Goal: Check status

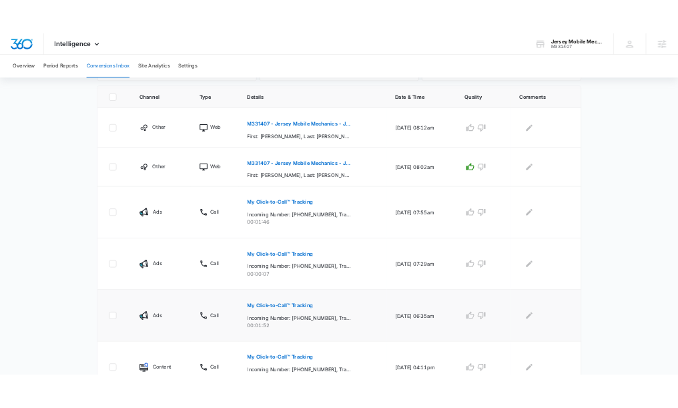
scroll to position [421, 0]
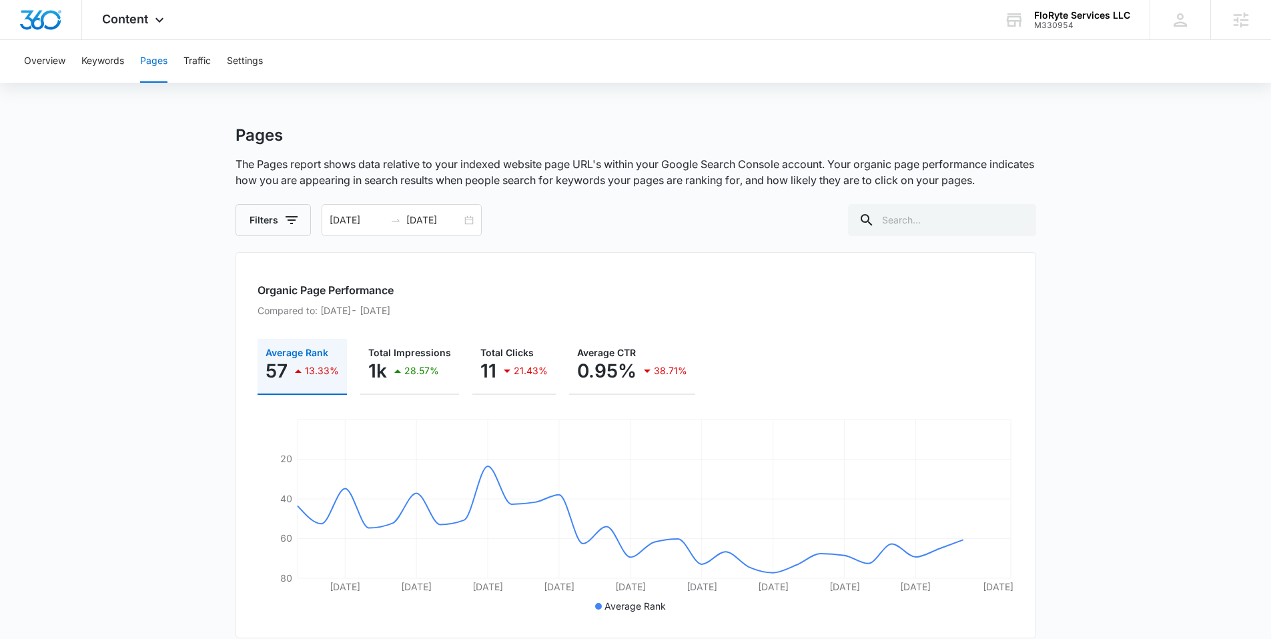
scroll to position [3, 0]
click at [37, 61] on button "Overview" at bounding box center [44, 61] width 41 height 43
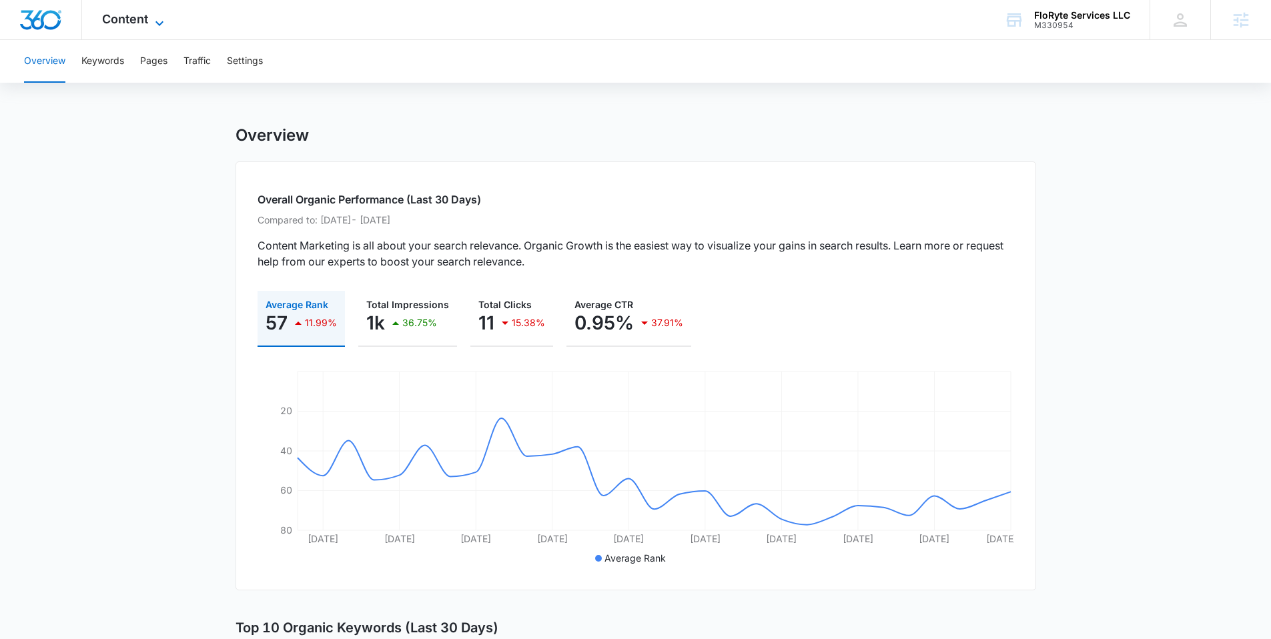
click at [161, 20] on icon at bounding box center [159, 23] width 16 height 16
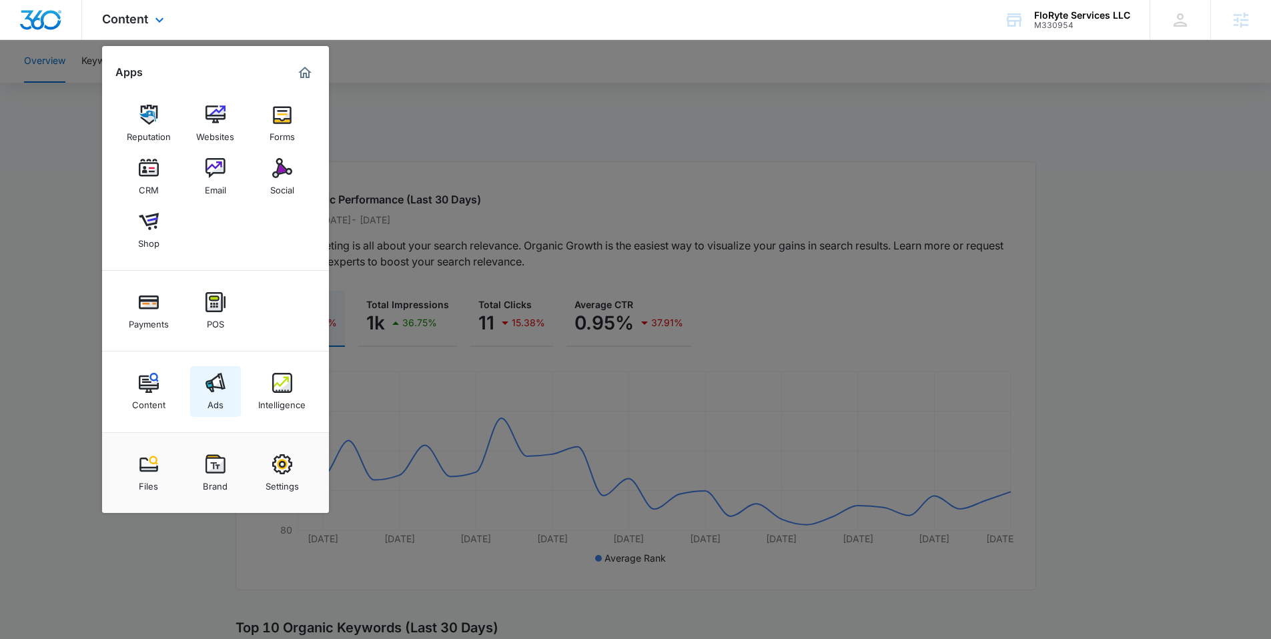
click at [220, 385] on img at bounding box center [216, 383] width 20 height 20
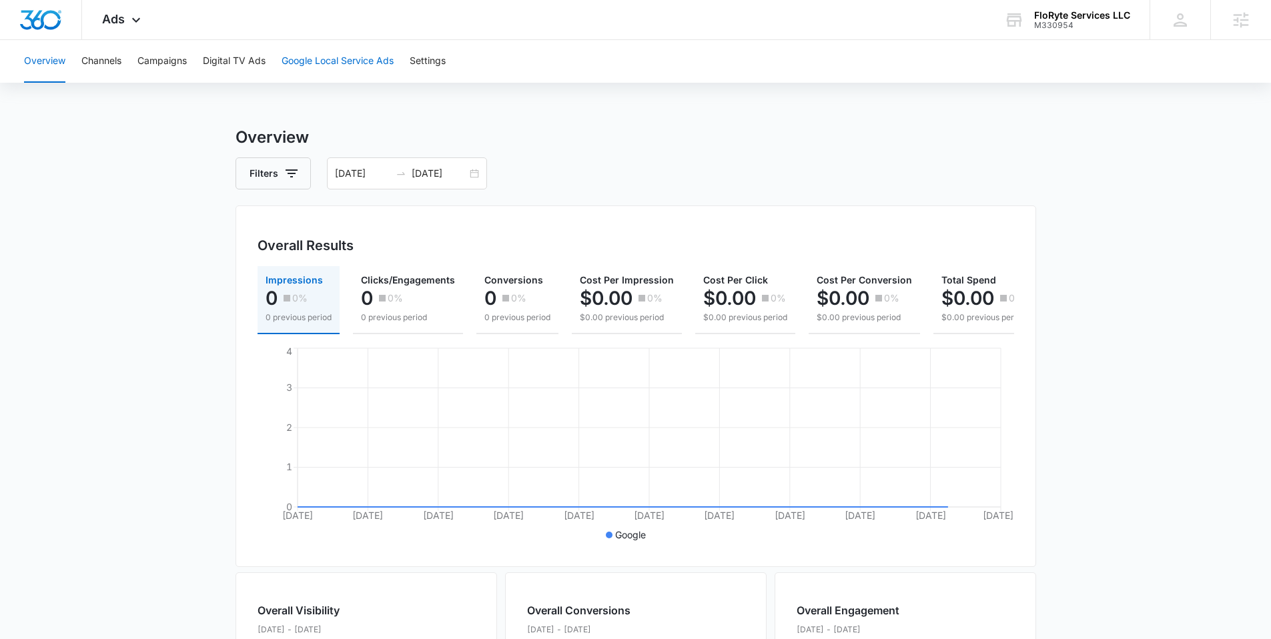
click at [359, 51] on button "Google Local Service Ads" at bounding box center [338, 61] width 112 height 43
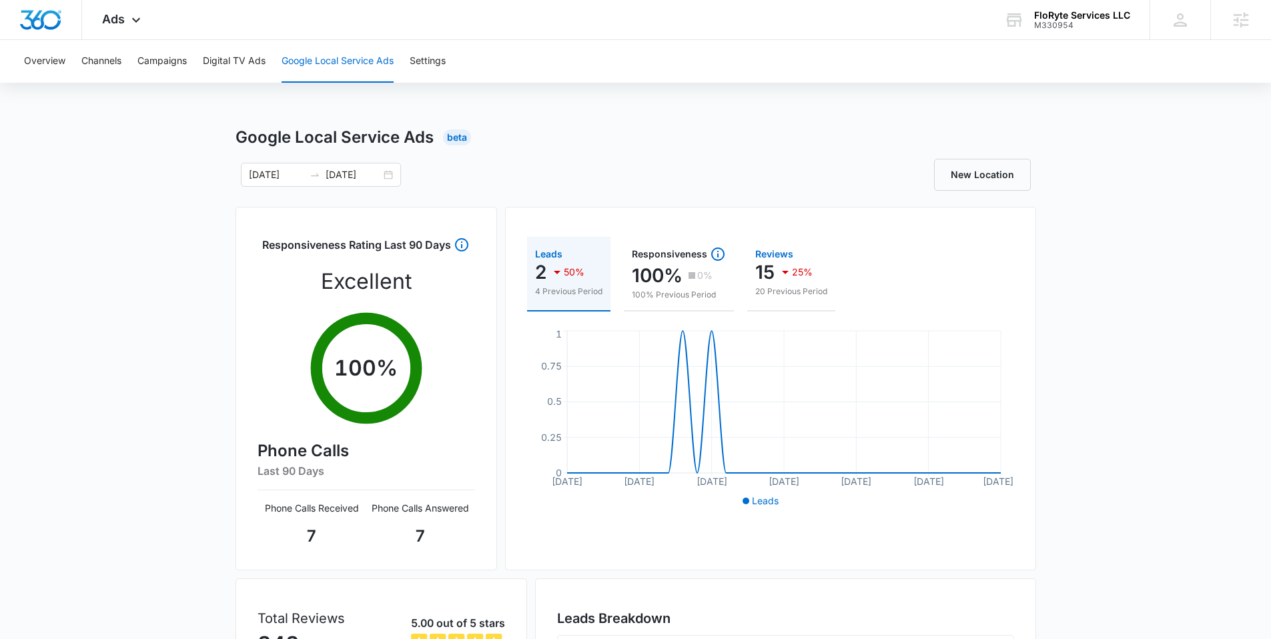
click at [677, 250] on div "Reviews" at bounding box center [791, 254] width 72 height 9
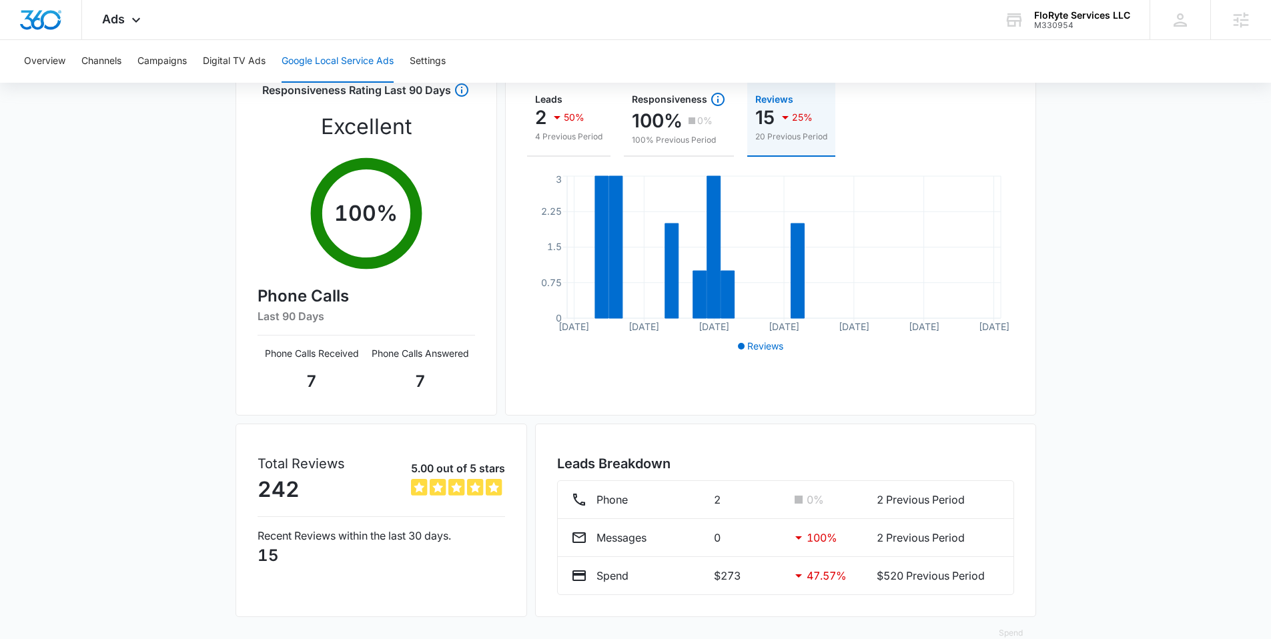
scroll to position [181, 0]
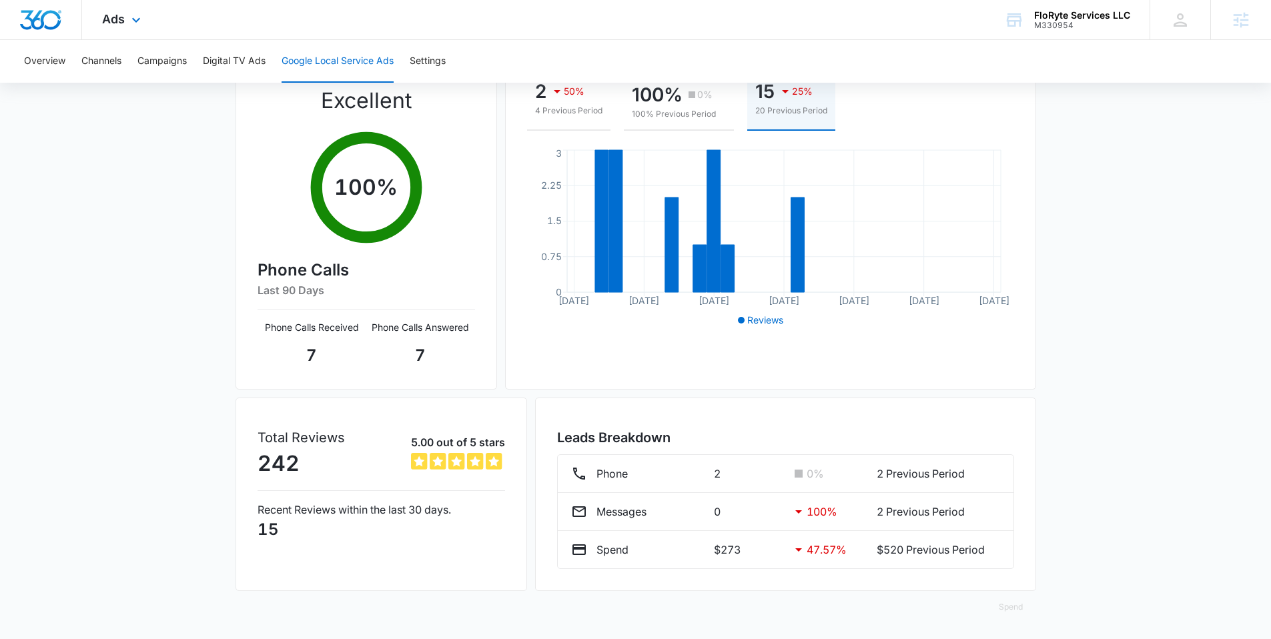
click at [677, 31] on div "Ads Apps Reputation Websites Forms CRM Email Social Shop Payments POS Content A…" at bounding box center [635, 20] width 1271 height 40
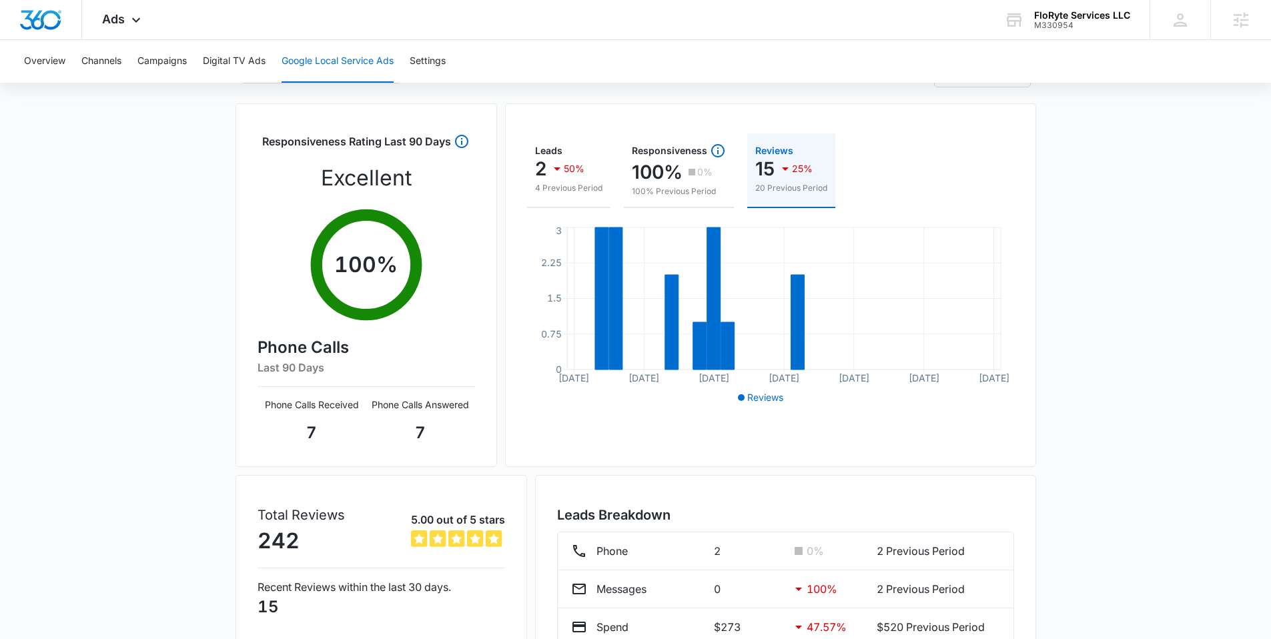
scroll to position [0, 0]
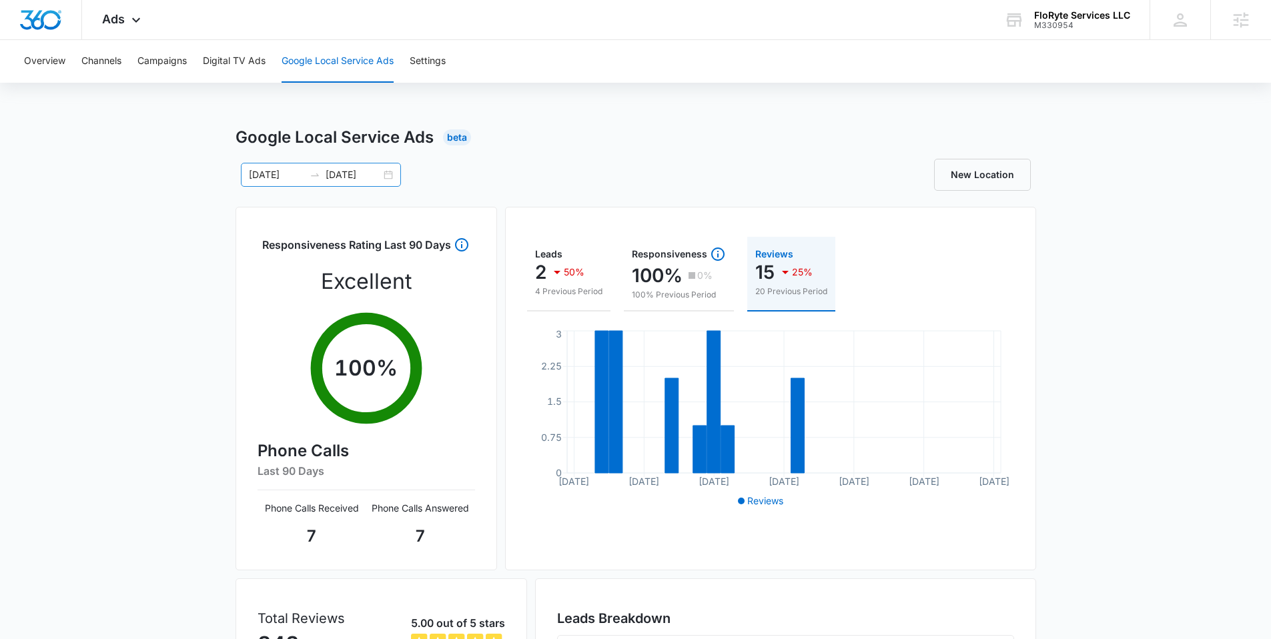
click at [393, 169] on div "[DATE] [DATE]" at bounding box center [321, 175] width 160 height 24
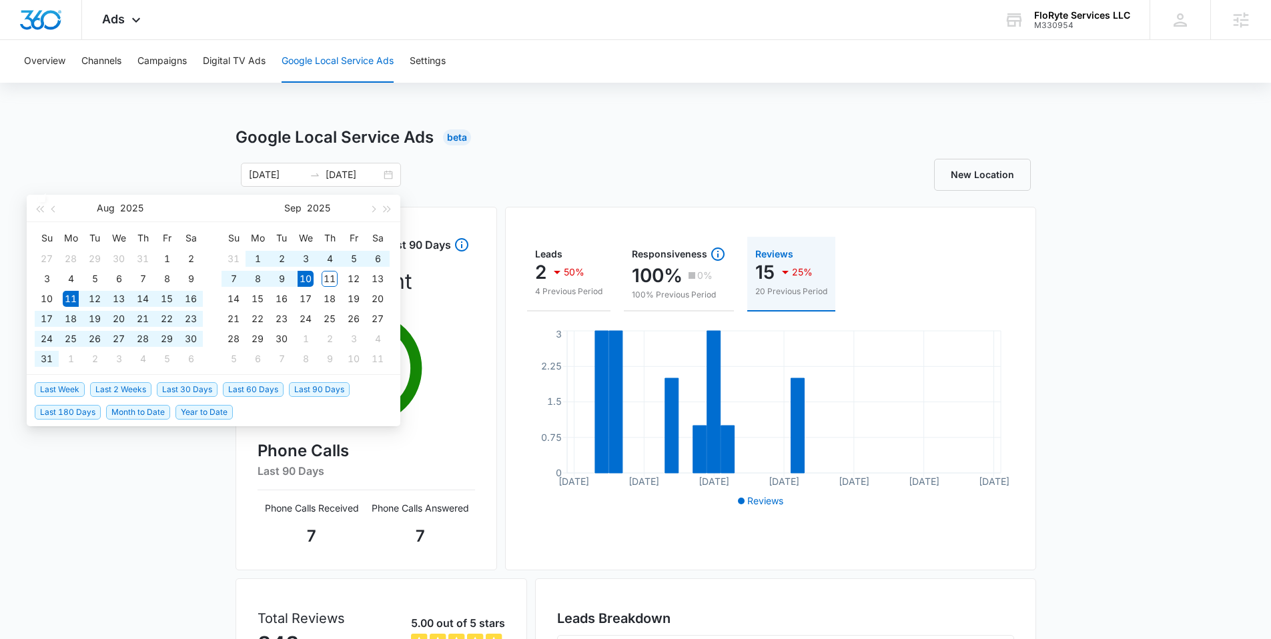
click at [603, 117] on div "Overview Channels Campaigns Digital TV Ads Google Local Service Ads Settings Go…" at bounding box center [635, 430] width 1271 height 780
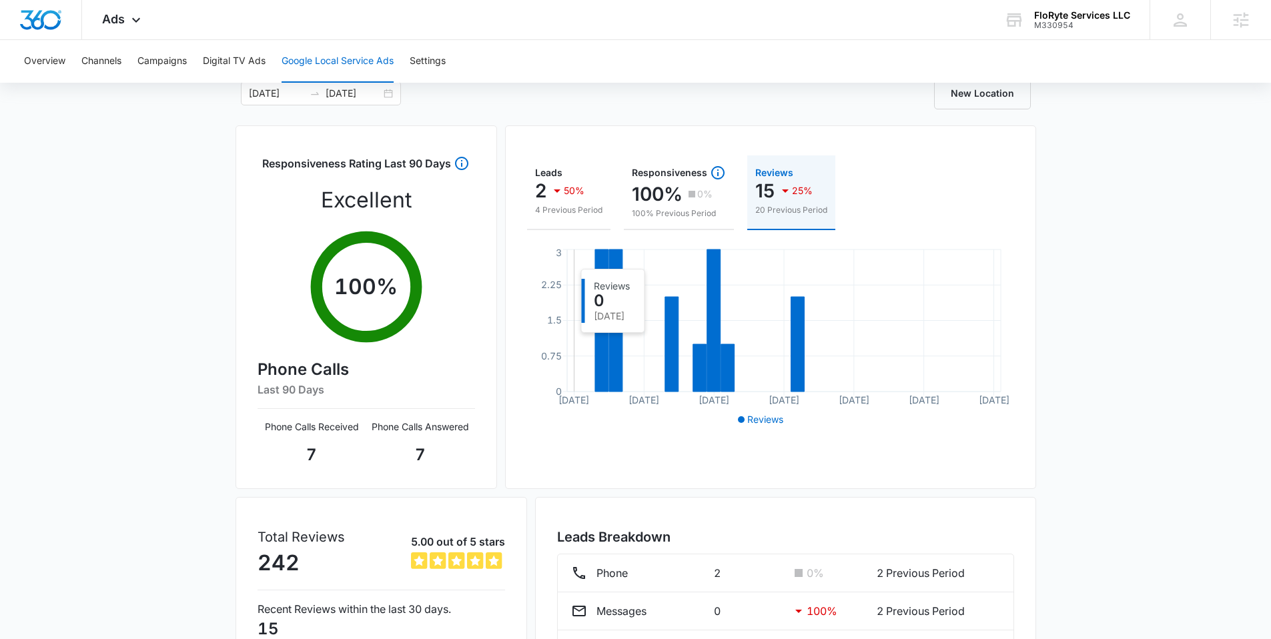
scroll to position [71, 0]
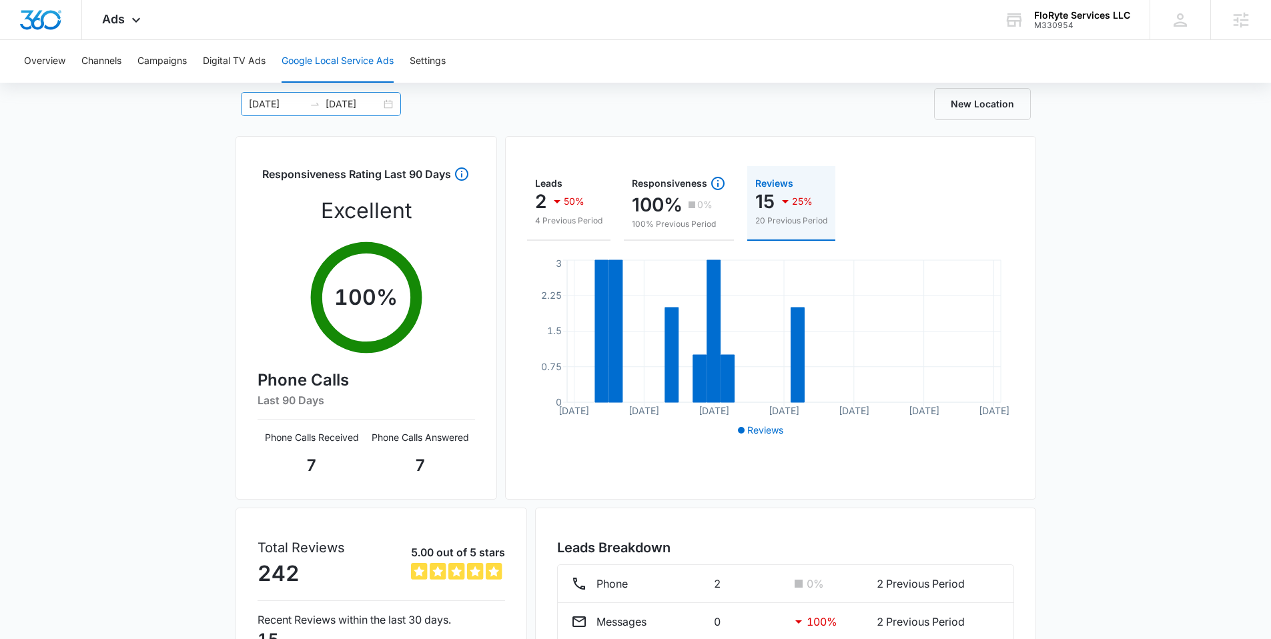
click at [381, 107] on div "[DATE] [DATE]" at bounding box center [321, 104] width 160 height 24
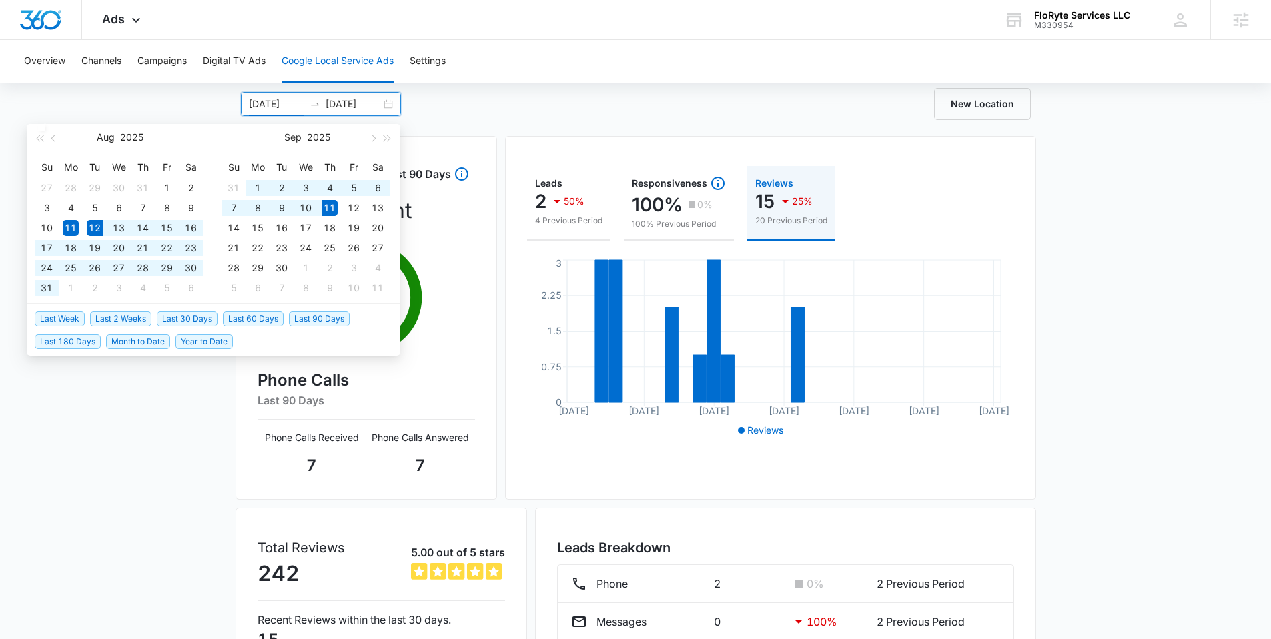
click at [182, 316] on span "Last 30 Days" at bounding box center [187, 319] width 61 height 15
type input "[DATE]"
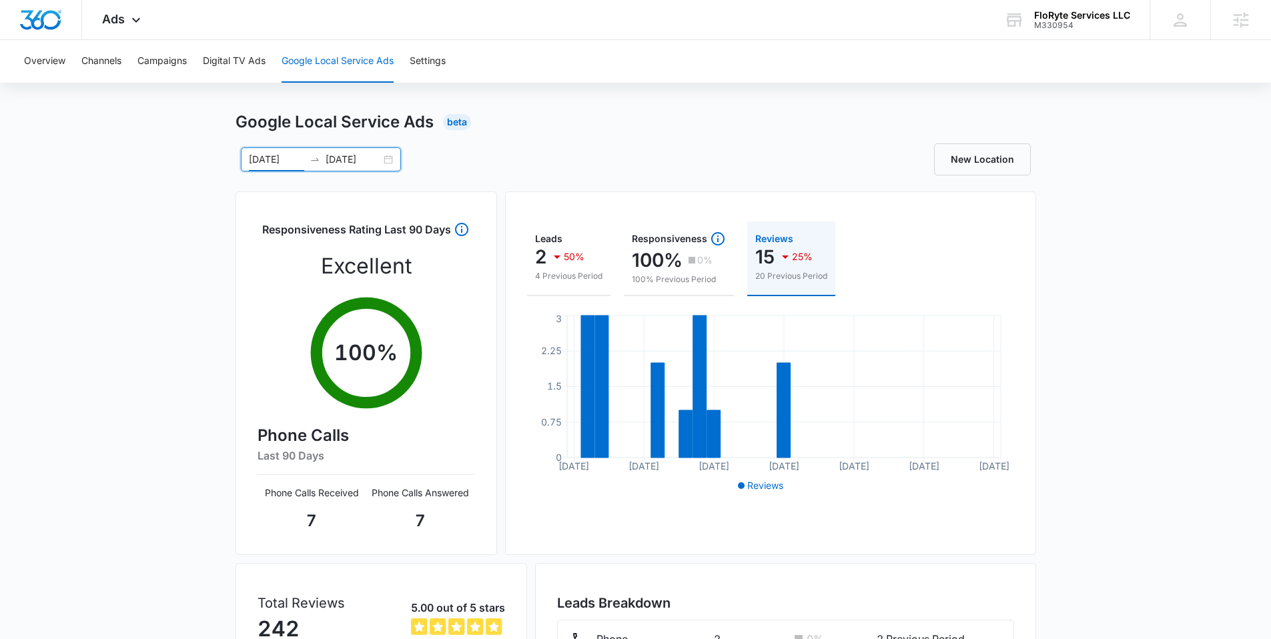
scroll to position [0, 0]
